Goal: Find specific page/section: Find specific page/section

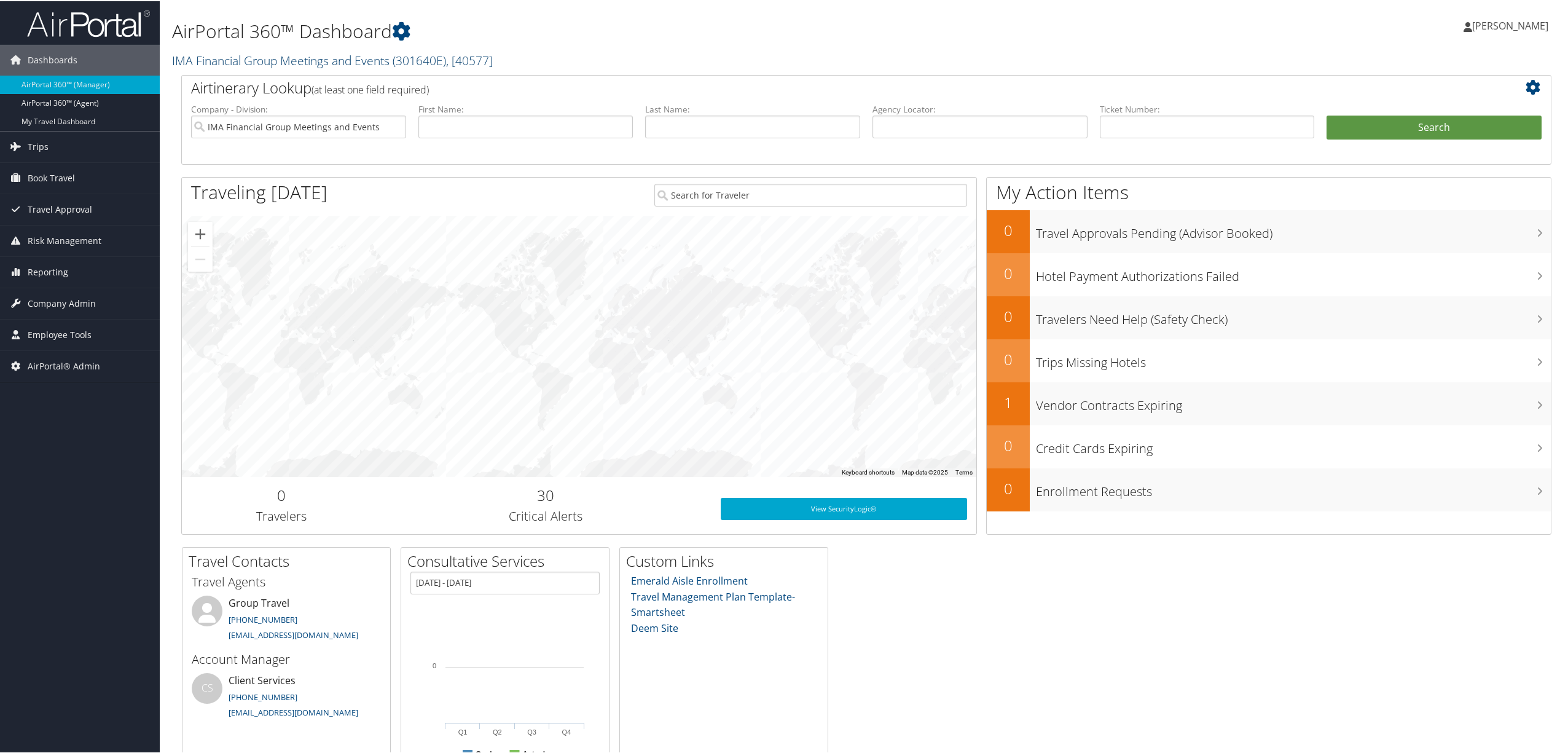
click at [322, 57] on link "IMA Financial Group Meetings and Events ( 301640E ) , [ 40577 ]" at bounding box center [332, 59] width 321 height 16
click at [252, 81] on input "search" at bounding box center [254, 82] width 162 height 23
type input "nice"
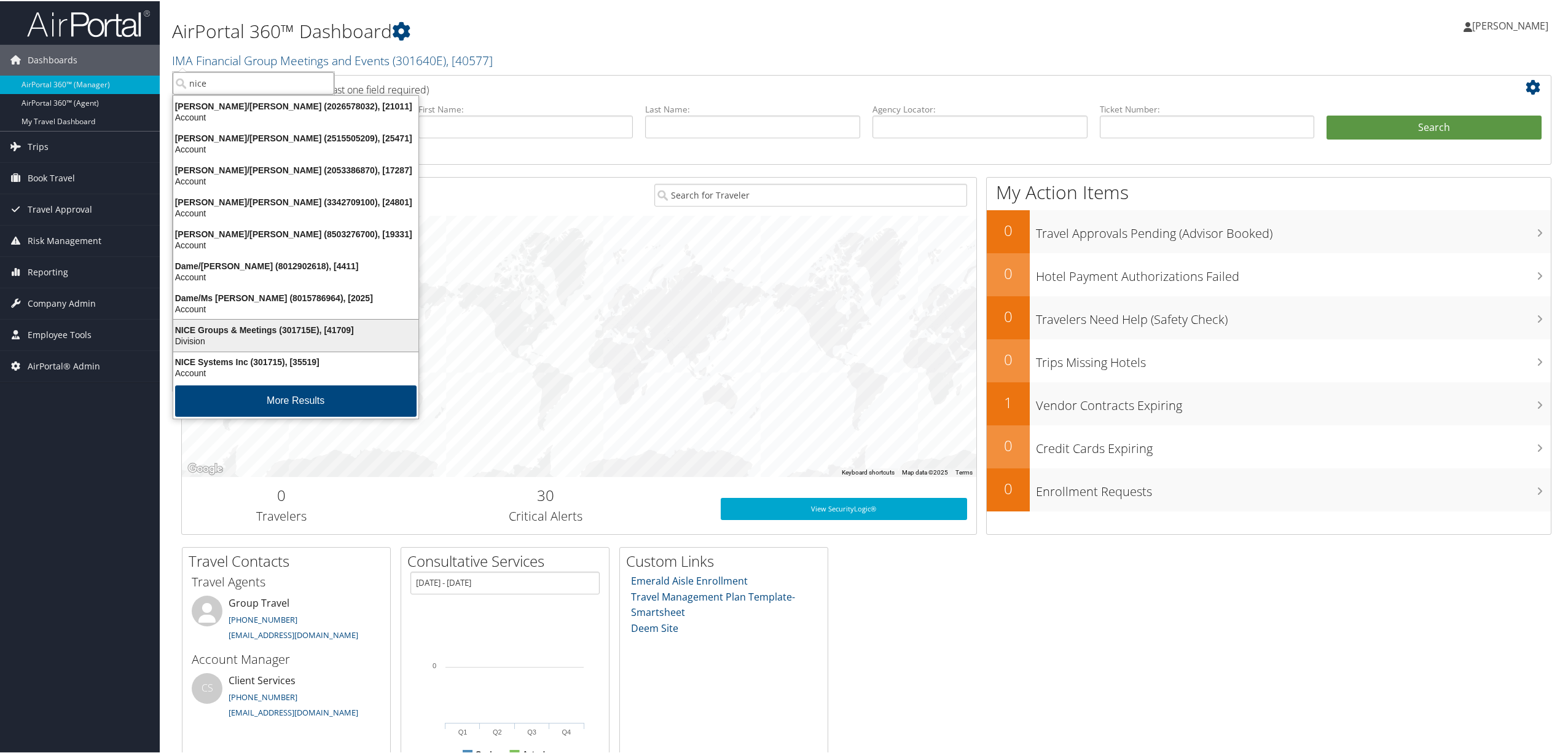
click at [282, 327] on div "NICE Groups & Meetings (301715E), [41709]" at bounding box center [296, 329] width 260 height 11
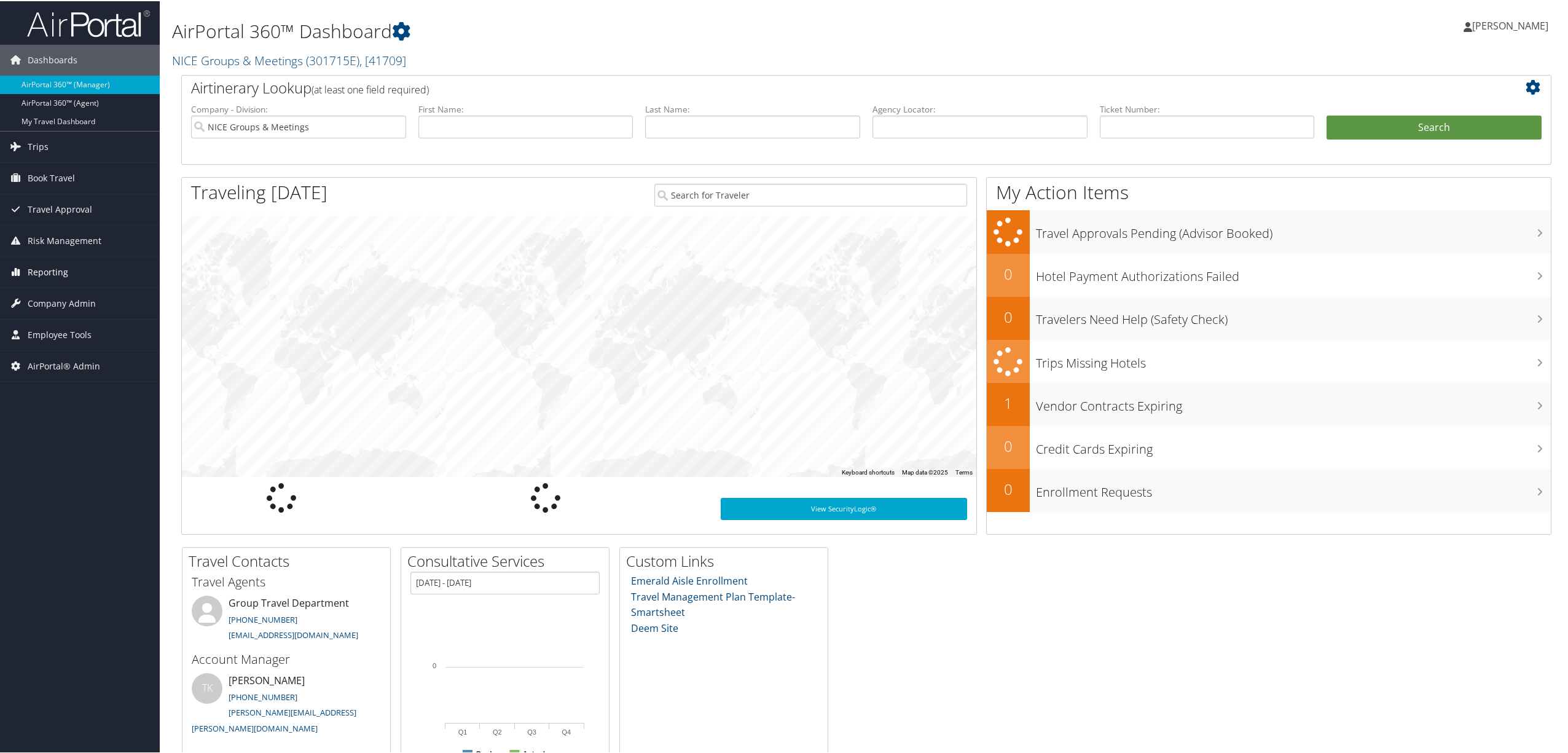
click at [35, 273] on span "Reporting" at bounding box center [48, 271] width 41 height 31
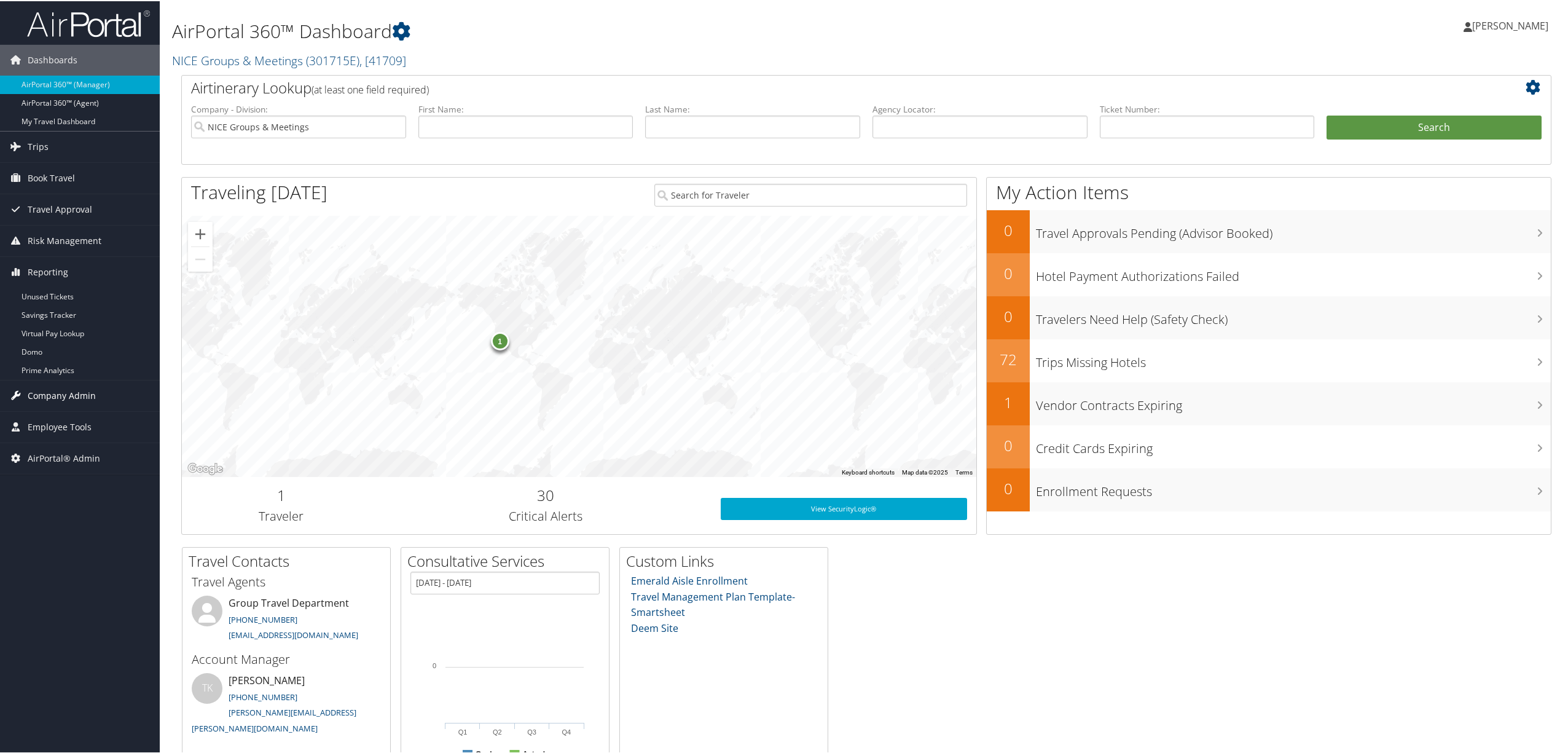
click at [51, 395] on span "Company Admin" at bounding box center [62, 394] width 68 height 31
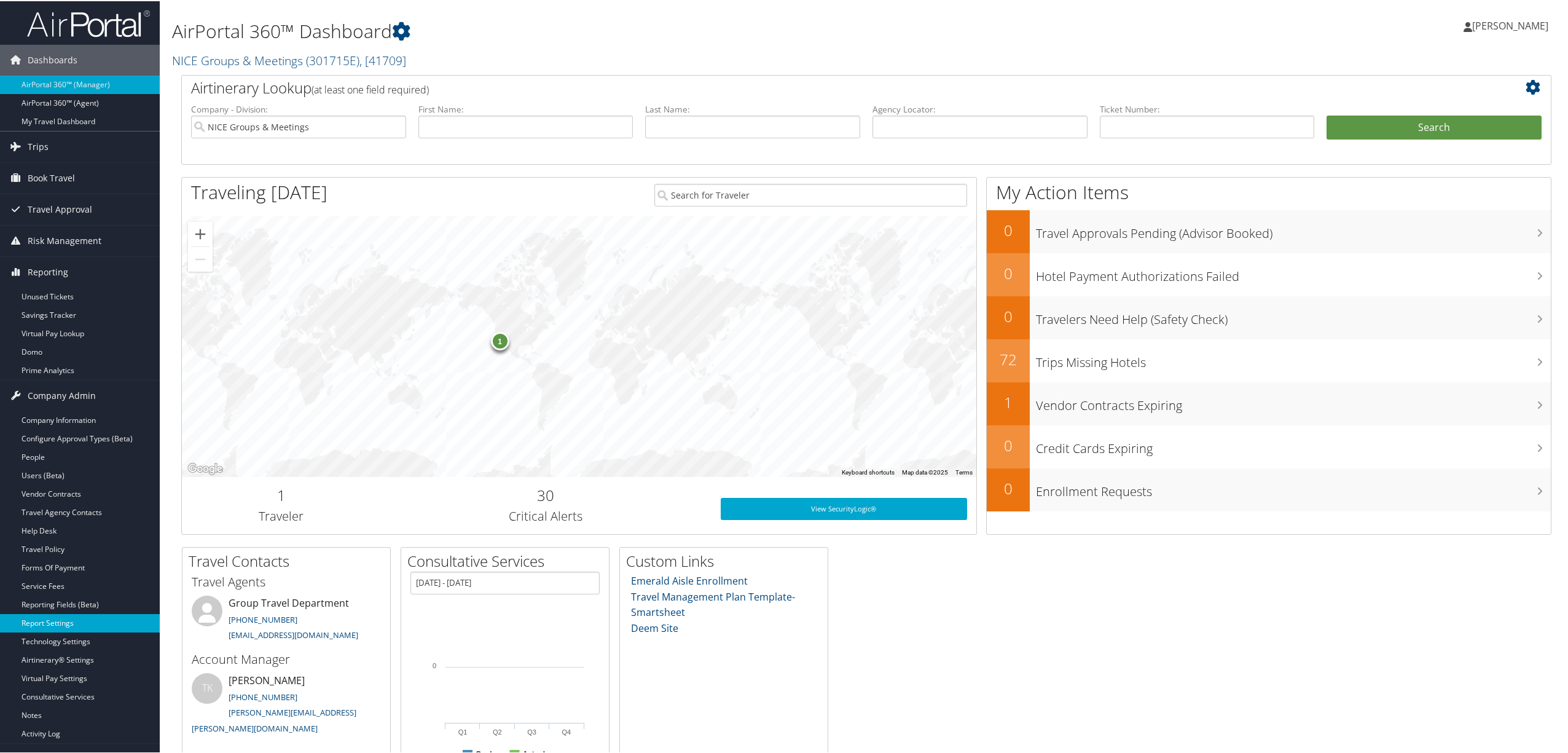
click at [95, 622] on link "Report Settings" at bounding box center [79, 622] width 160 height 18
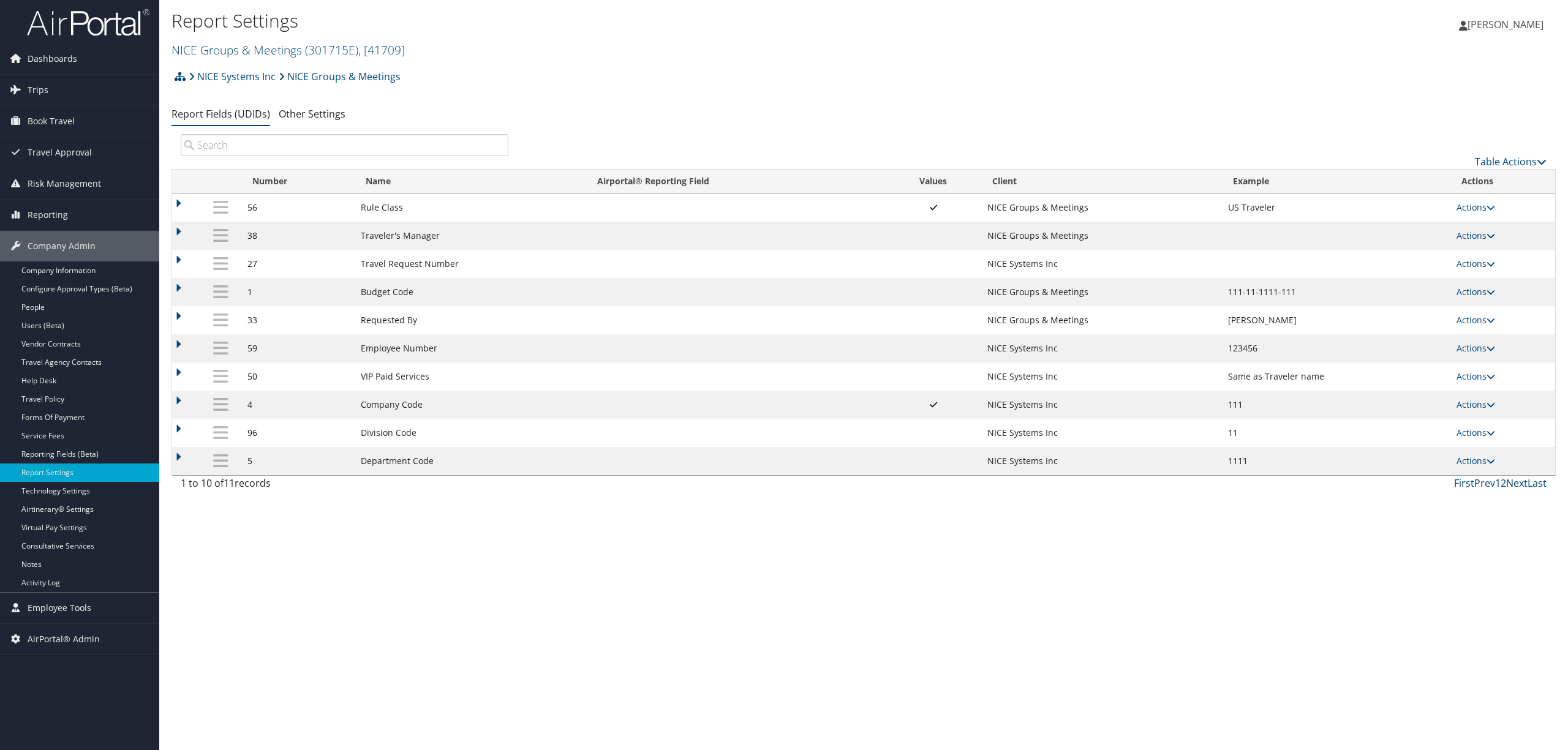
click at [1522, 486] on link "Next" at bounding box center [1516, 483] width 22 height 14
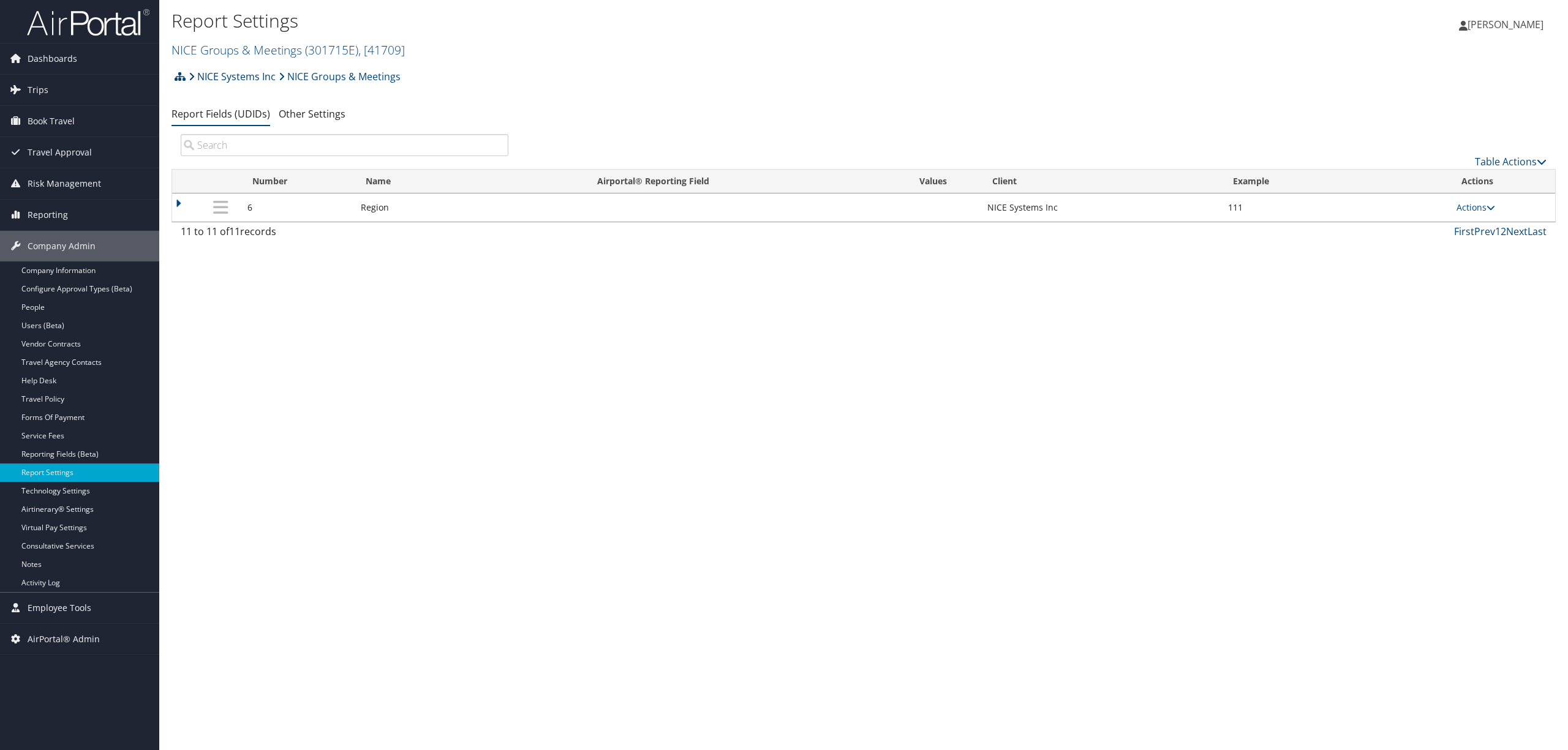
click at [223, 79] on link "NICE Systems Inc" at bounding box center [232, 76] width 87 height 24
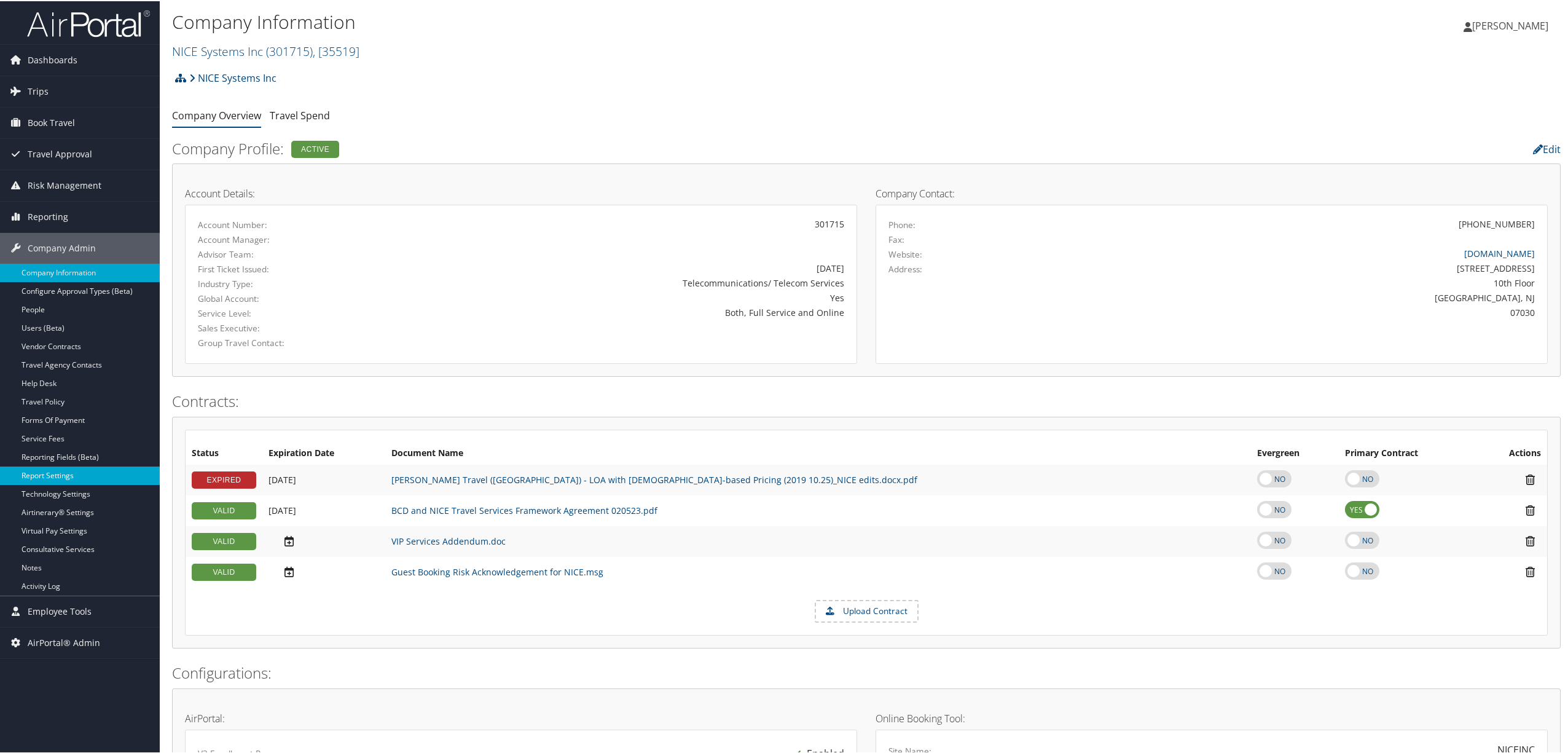
click at [52, 472] on link "Report Settings" at bounding box center [79, 474] width 160 height 18
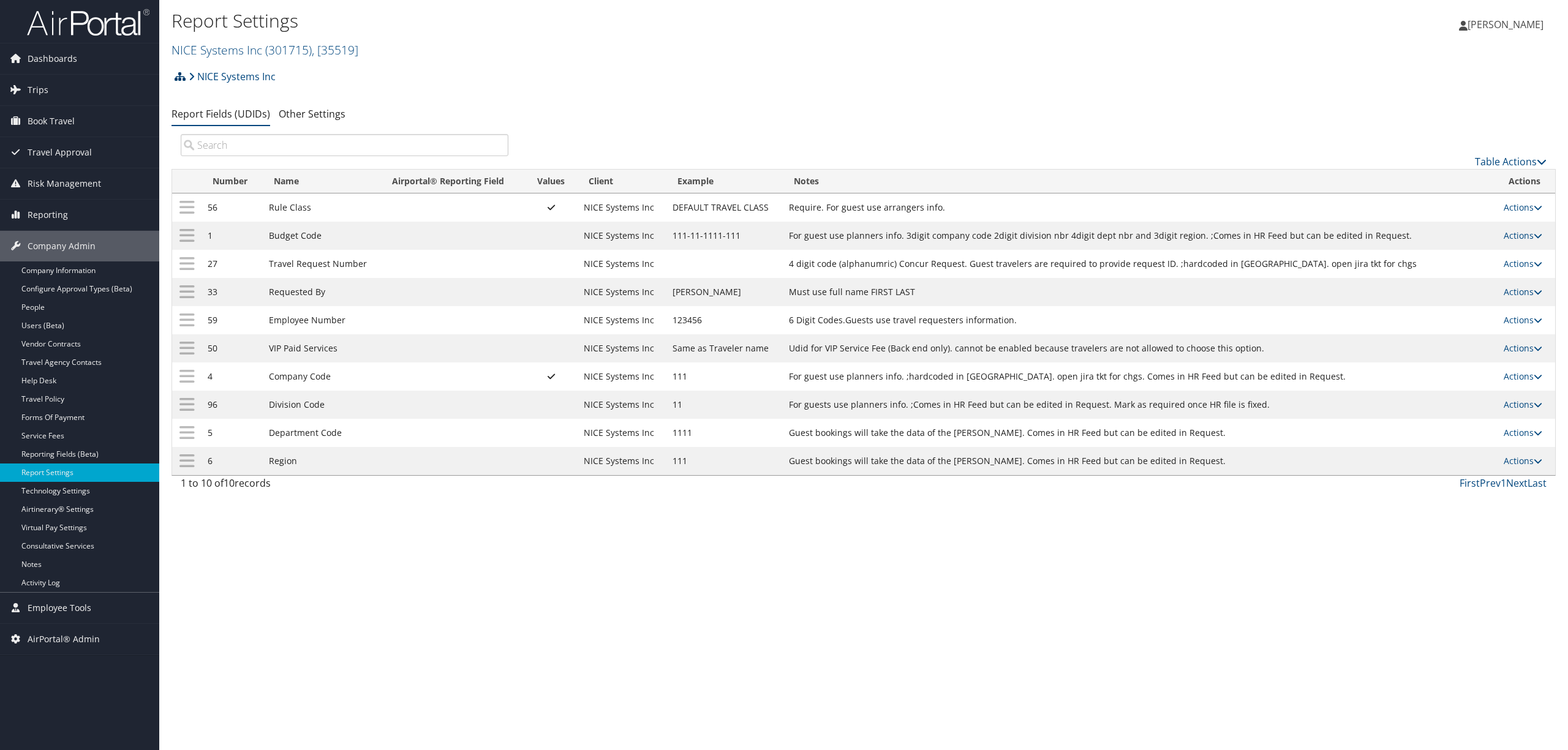
click at [179, 79] on icon at bounding box center [180, 76] width 11 height 10
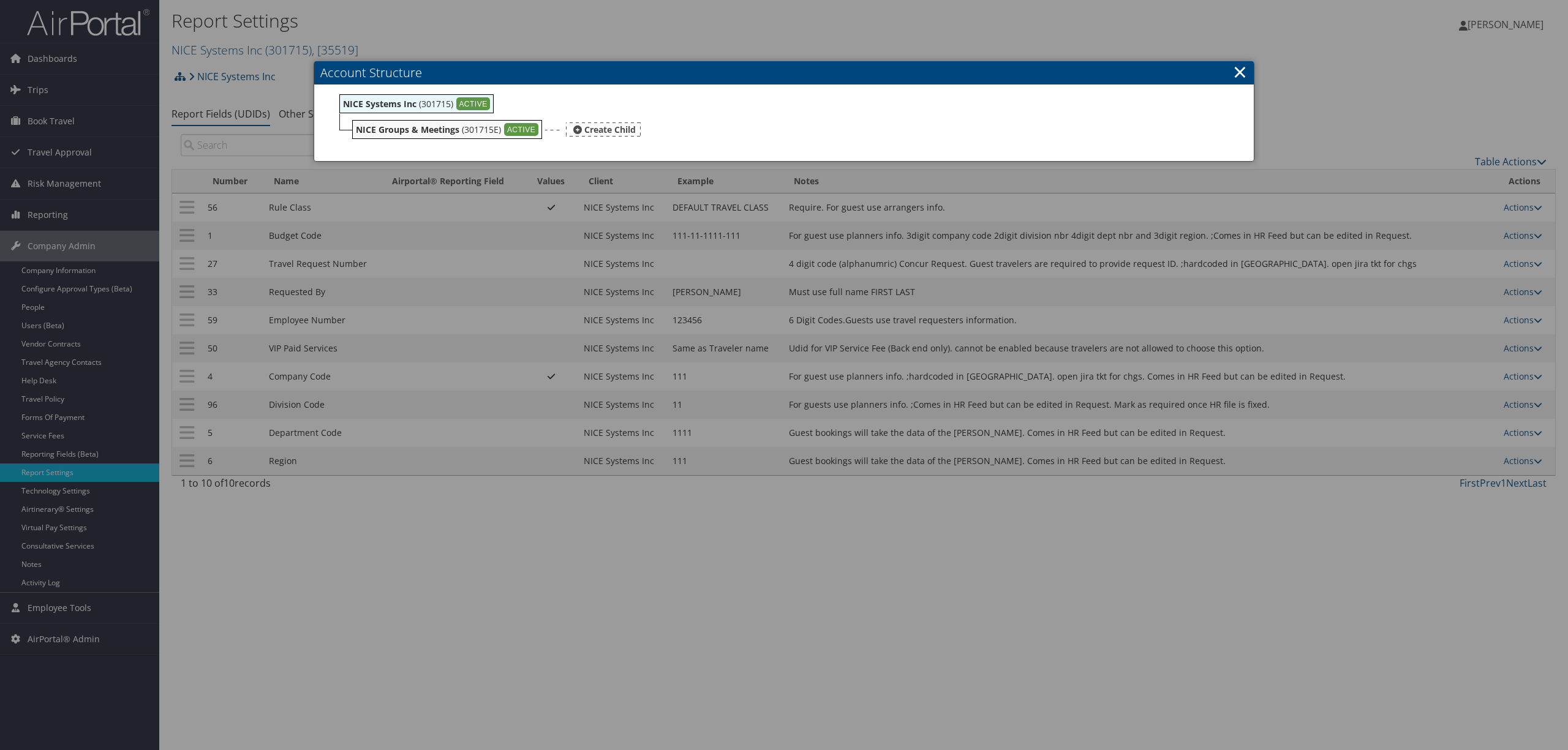
click at [368, 128] on b "NICE Groups & Meetings" at bounding box center [408, 130] width 103 height 12
